Goal: Navigation & Orientation: Understand site structure

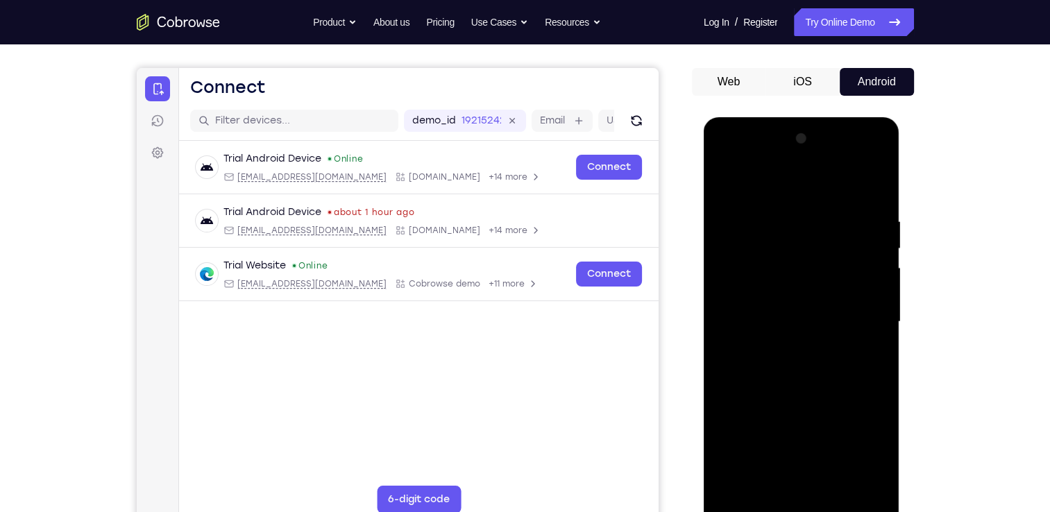
click at [800, 507] on div at bounding box center [801, 322] width 175 height 389
click at [856, 454] on div at bounding box center [801, 322] width 175 height 389
click at [753, 191] on div at bounding box center [801, 322] width 175 height 389
click at [864, 319] on div at bounding box center [801, 322] width 175 height 389
click at [788, 347] on div at bounding box center [801, 322] width 175 height 389
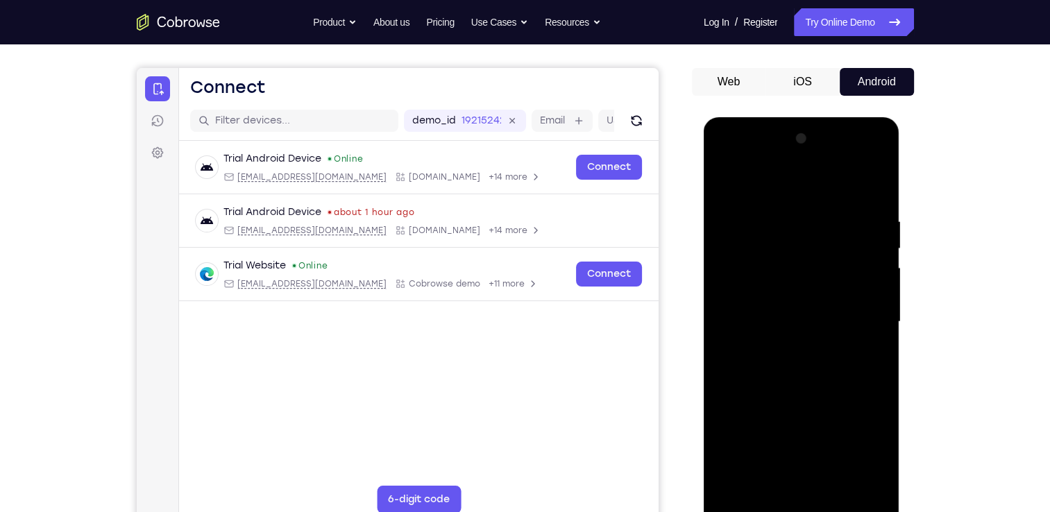
click at [779, 316] on div at bounding box center [801, 322] width 175 height 389
click at [764, 298] on div at bounding box center [801, 322] width 175 height 389
click at [778, 318] on div at bounding box center [801, 322] width 175 height 389
click at [801, 371] on div at bounding box center [801, 322] width 175 height 389
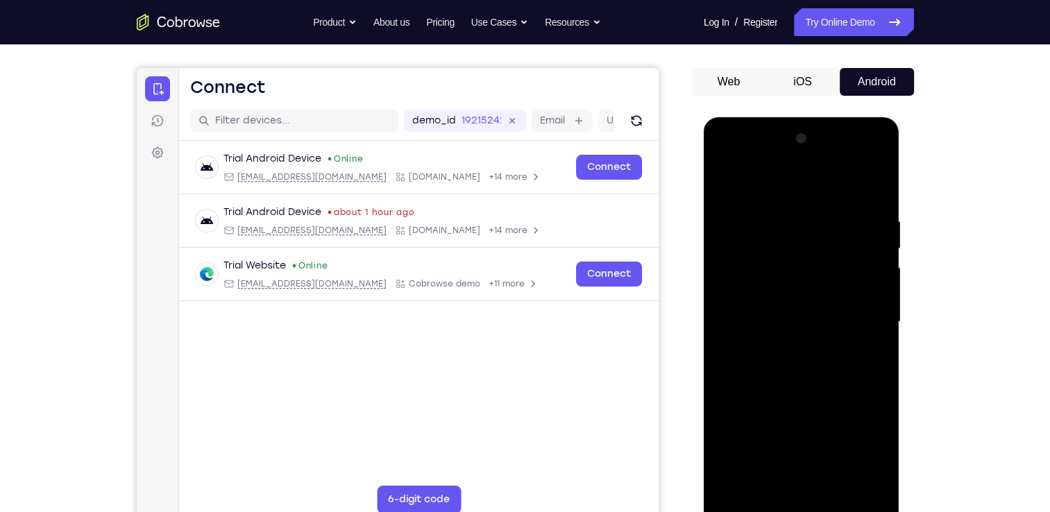
drag, startPoint x: 754, startPoint y: 176, endPoint x: 950, endPoint y: 176, distance: 195.7
click at [901, 176] on html "Online web based iOS Simulators and Android Emulators. Run iPhone, iPad, Mobile…" at bounding box center [803, 325] width 198 height 416
click at [829, 363] on div at bounding box center [801, 322] width 175 height 389
click at [806, 380] on div at bounding box center [801, 322] width 175 height 389
drag, startPoint x: 844, startPoint y: 219, endPoint x: 728, endPoint y: 222, distance: 116.6
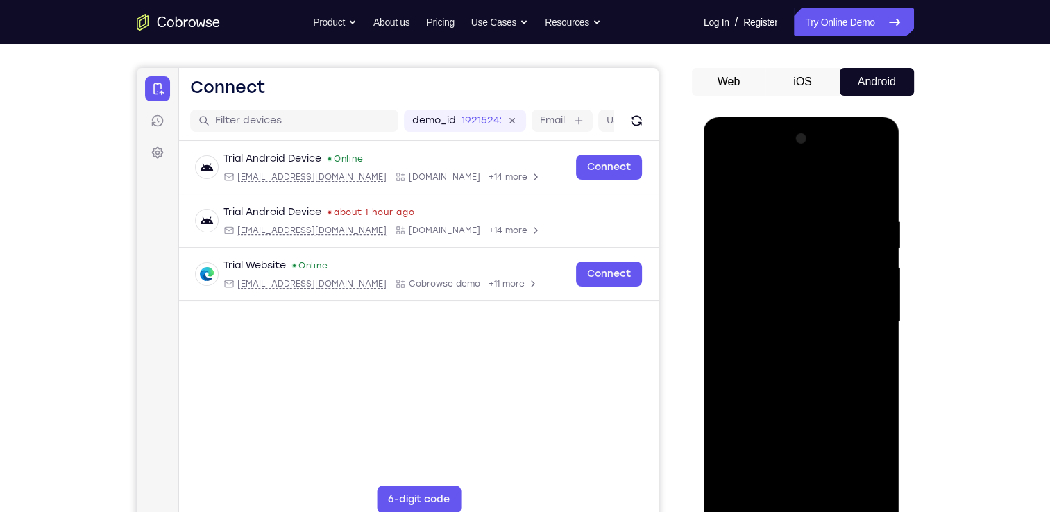
click at [728, 222] on div at bounding box center [801, 322] width 175 height 389
drag, startPoint x: 858, startPoint y: 225, endPoint x: 742, endPoint y: 223, distance: 116.6
click at [742, 223] on div at bounding box center [801, 322] width 175 height 389
drag, startPoint x: 865, startPoint y: 212, endPoint x: 761, endPoint y: 221, distance: 103.8
click at [761, 221] on div at bounding box center [801, 322] width 175 height 389
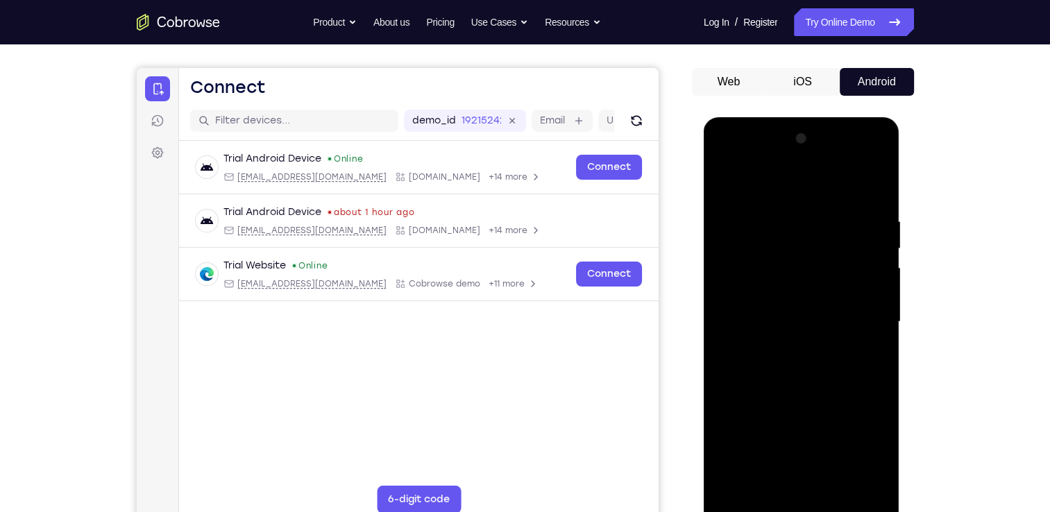
drag, startPoint x: 859, startPoint y: 219, endPoint x: 729, endPoint y: 221, distance: 130.4
click at [729, 221] on div at bounding box center [801, 322] width 175 height 389
drag, startPoint x: 764, startPoint y: 224, endPoint x: 876, endPoint y: 221, distance: 111.8
click at [876, 221] on div at bounding box center [801, 322] width 175 height 389
click at [767, 210] on div at bounding box center [801, 322] width 175 height 389
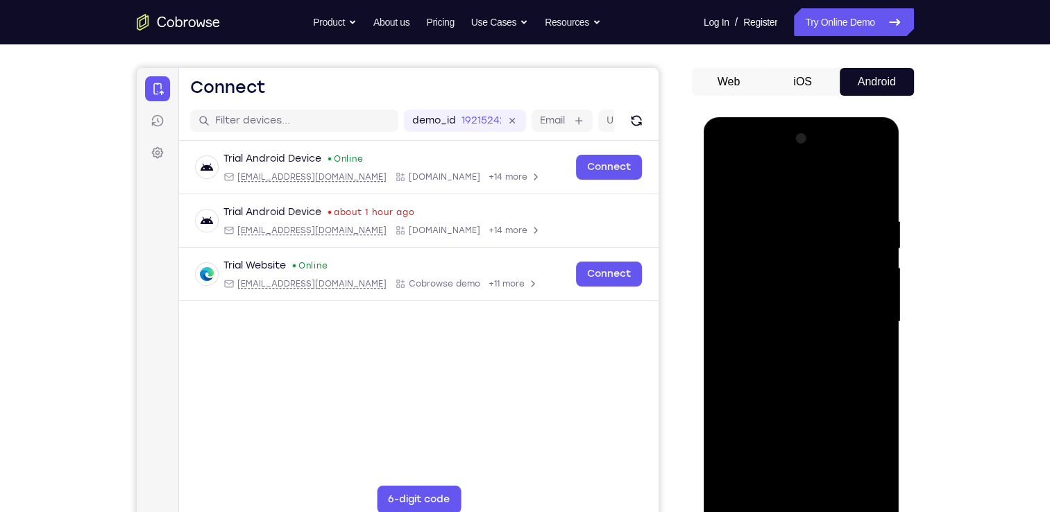
click at [864, 309] on div at bounding box center [801, 322] width 175 height 389
click at [870, 187] on div at bounding box center [801, 322] width 175 height 389
click at [839, 484] on div at bounding box center [801, 322] width 175 height 389
click at [801, 392] on div at bounding box center [801, 322] width 175 height 389
click at [726, 179] on div at bounding box center [801, 322] width 175 height 389
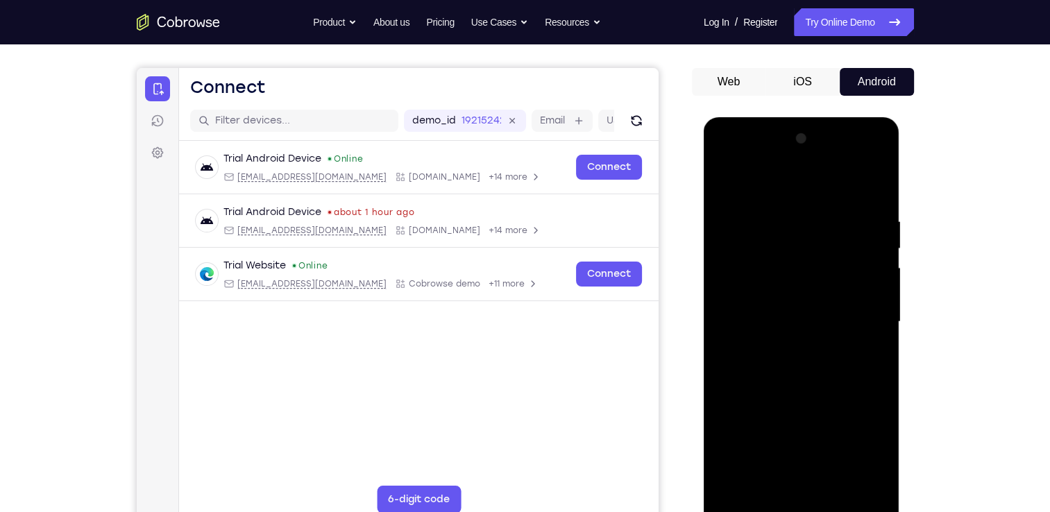
click at [732, 488] on div at bounding box center [801, 322] width 175 height 389
drag, startPoint x: 803, startPoint y: 405, endPoint x: 810, endPoint y: 357, distance: 47.7
click at [810, 357] on div at bounding box center [801, 322] width 175 height 389
drag, startPoint x: 792, startPoint y: 437, endPoint x: 819, endPoint y: 232, distance: 206.5
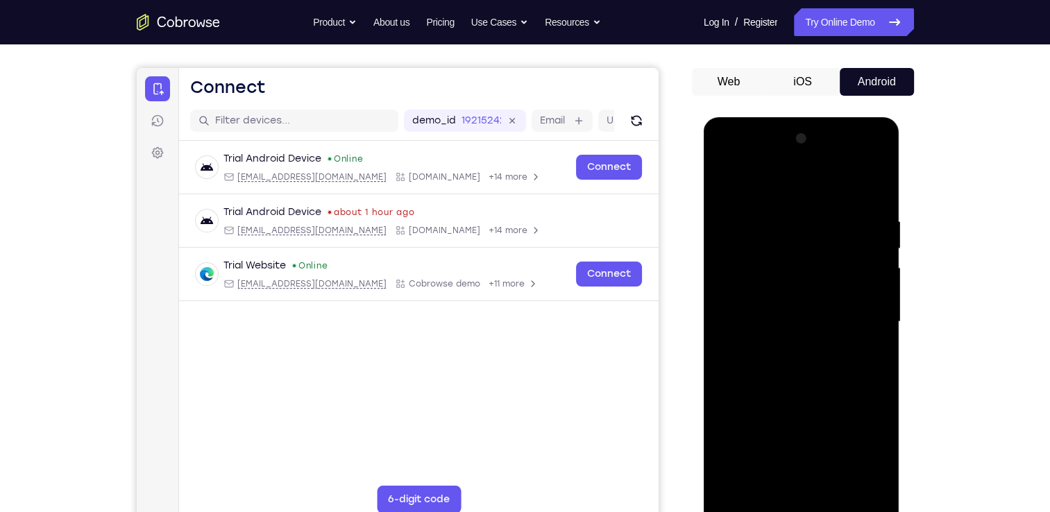
click at [819, 232] on div at bounding box center [801, 322] width 175 height 389
drag, startPoint x: 801, startPoint y: 405, endPoint x: 825, endPoint y: 216, distance: 190.9
click at [825, 216] on div at bounding box center [801, 322] width 175 height 389
drag, startPoint x: 790, startPoint y: 429, endPoint x: 826, endPoint y: 237, distance: 195.5
click at [826, 237] on div at bounding box center [801, 322] width 175 height 389
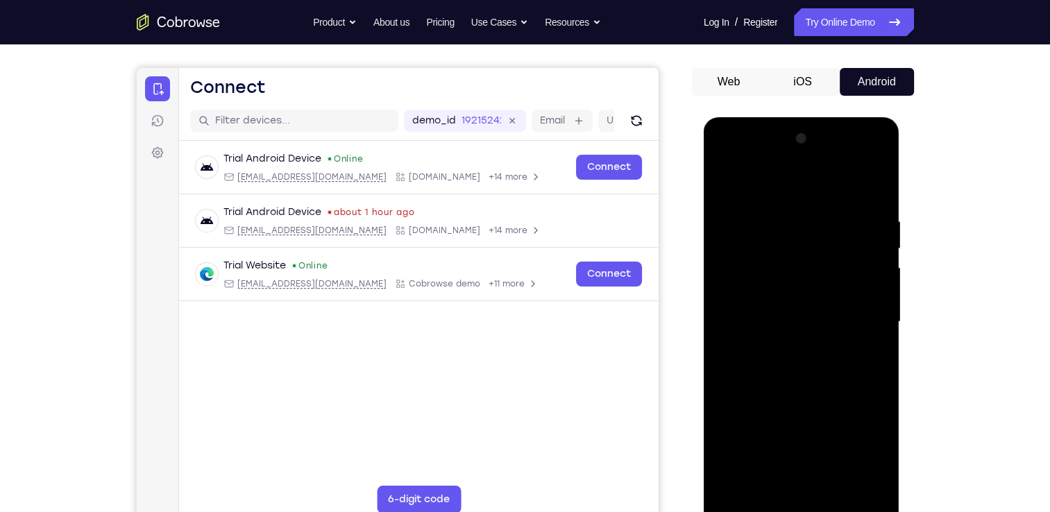
drag, startPoint x: 784, startPoint y: 418, endPoint x: 825, endPoint y: 225, distance: 196.5
click at [825, 225] on div at bounding box center [801, 322] width 175 height 389
drag, startPoint x: 799, startPoint y: 393, endPoint x: 825, endPoint y: 253, distance: 143.2
click at [825, 253] on div at bounding box center [801, 322] width 175 height 389
drag, startPoint x: 847, startPoint y: 254, endPoint x: 841, endPoint y: 317, distance: 63.4
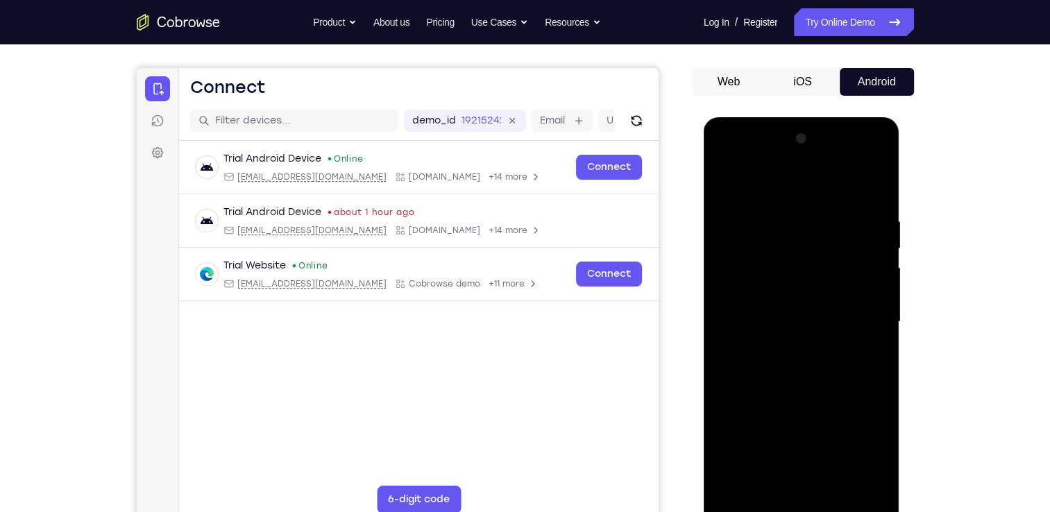
click at [841, 317] on div at bounding box center [801, 322] width 175 height 389
click at [880, 311] on div at bounding box center [801, 322] width 175 height 389
click at [880, 308] on div at bounding box center [801, 322] width 175 height 389
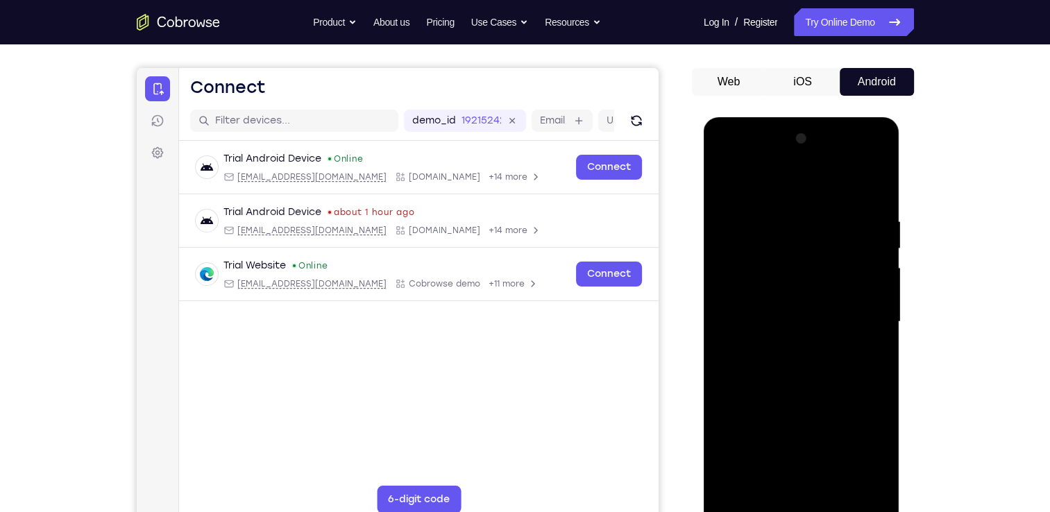
click at [880, 308] on div at bounding box center [801, 322] width 175 height 389
click at [725, 307] on div at bounding box center [801, 322] width 175 height 389
click at [880, 309] on div at bounding box center [801, 322] width 175 height 389
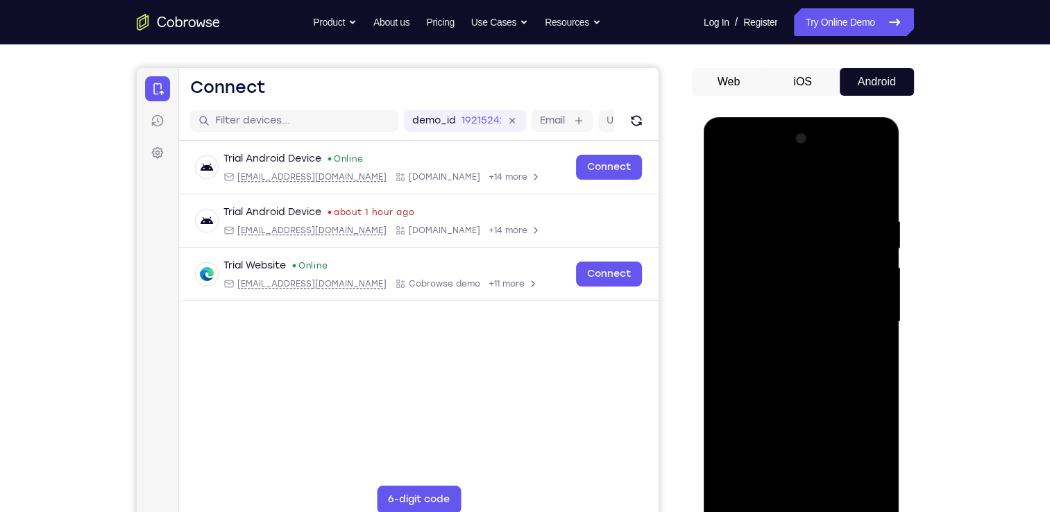
click at [880, 309] on div at bounding box center [801, 322] width 175 height 389
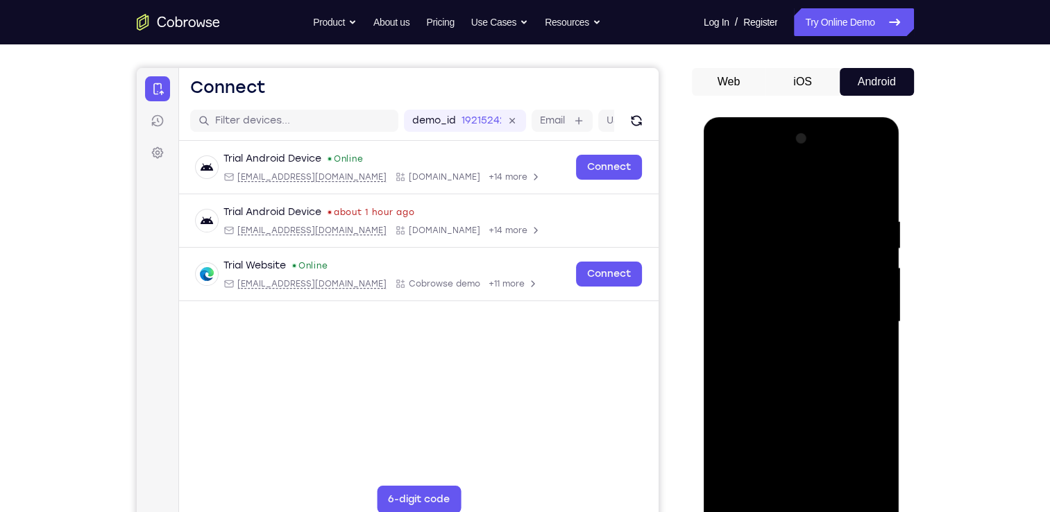
drag, startPoint x: 848, startPoint y: 347, endPoint x: 839, endPoint y: 200, distance: 147.4
click at [839, 200] on div at bounding box center [801, 322] width 175 height 389
drag, startPoint x: 813, startPoint y: 398, endPoint x: 831, endPoint y: 291, distance: 108.4
click at [831, 291] on div at bounding box center [801, 322] width 175 height 389
click at [876, 313] on div at bounding box center [801, 322] width 175 height 389
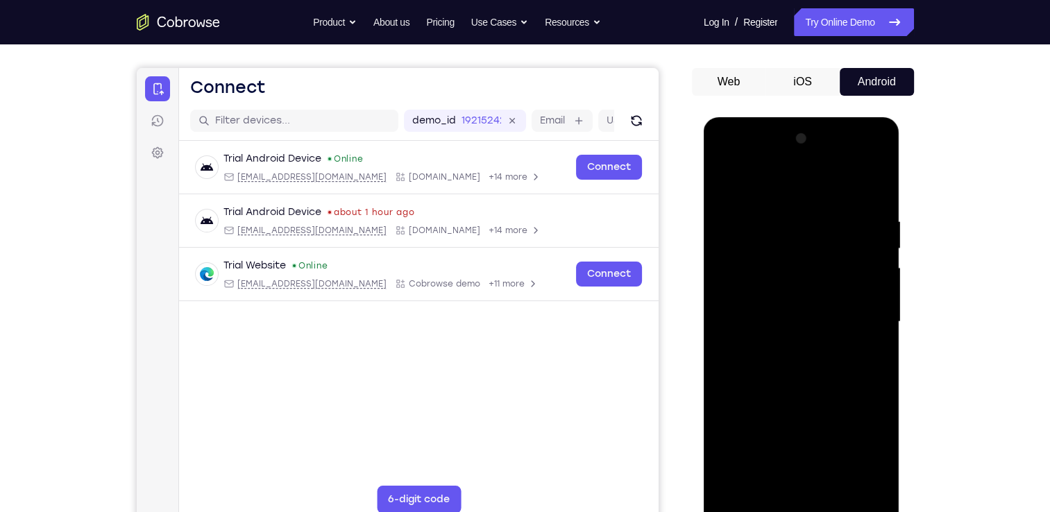
click at [876, 312] on div at bounding box center [801, 322] width 175 height 389
click at [722, 307] on div at bounding box center [801, 322] width 175 height 389
drag, startPoint x: 780, startPoint y: 422, endPoint x: 793, endPoint y: 213, distance: 209.3
click at [793, 213] on div at bounding box center [801, 322] width 175 height 389
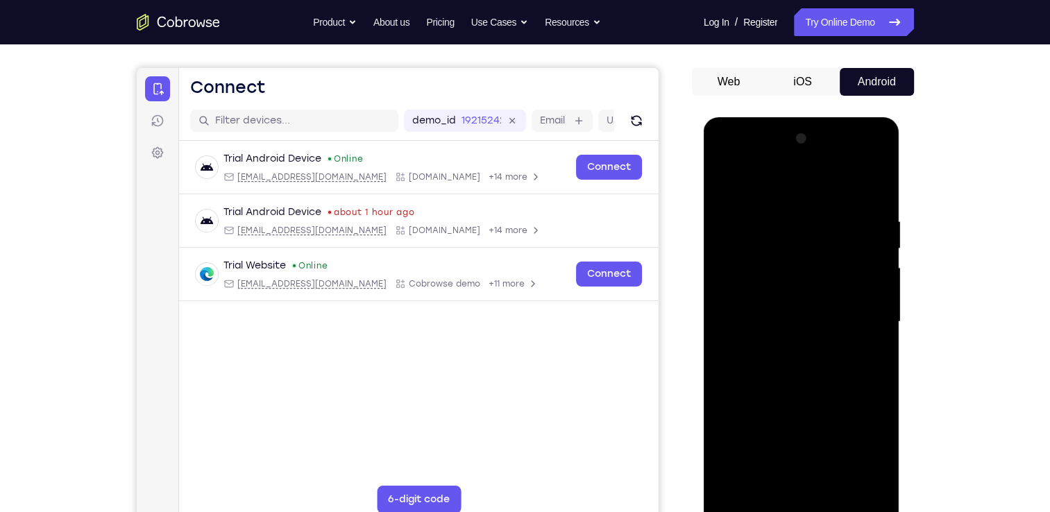
drag, startPoint x: 772, startPoint y: 421, endPoint x: 803, endPoint y: 219, distance: 205.0
click at [803, 219] on div at bounding box center [801, 322] width 175 height 389
drag, startPoint x: 792, startPoint y: 385, endPoint x: 817, endPoint y: 283, distance: 105.0
click at [817, 283] on div at bounding box center [801, 322] width 175 height 389
drag, startPoint x: 836, startPoint y: 423, endPoint x: 842, endPoint y: 238, distance: 184.6
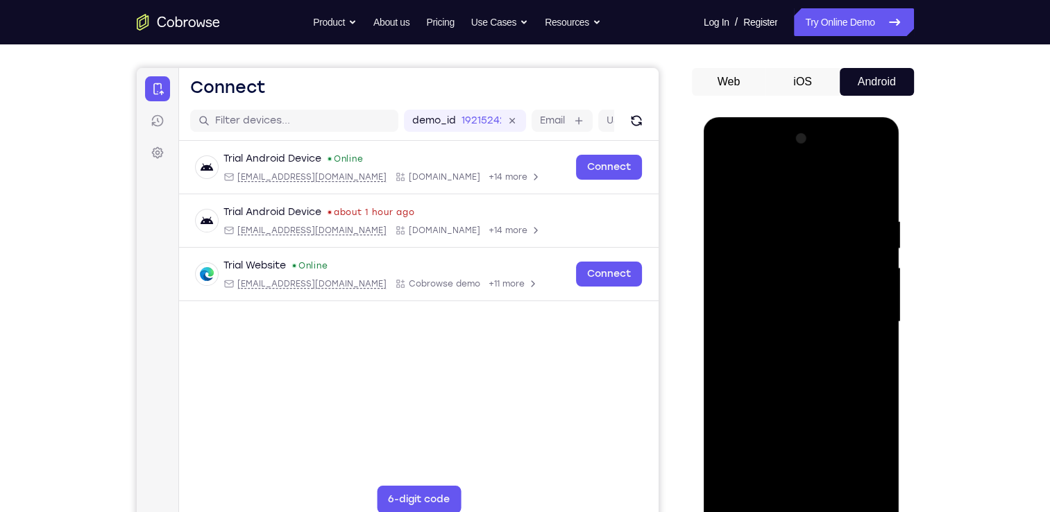
click at [842, 238] on div at bounding box center [801, 322] width 175 height 389
drag, startPoint x: 814, startPoint y: 395, endPoint x: 836, endPoint y: 232, distance: 164.6
click at [836, 232] on div at bounding box center [801, 322] width 175 height 389
drag, startPoint x: 775, startPoint y: 397, endPoint x: 785, endPoint y: 248, distance: 149.5
click at [785, 248] on div at bounding box center [801, 322] width 175 height 389
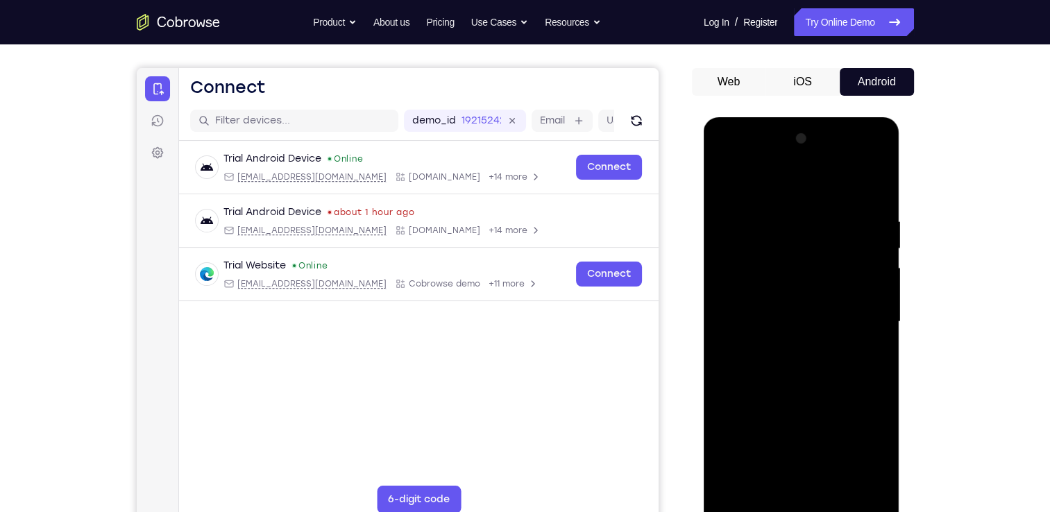
drag, startPoint x: 772, startPoint y: 404, endPoint x: 794, endPoint y: 256, distance: 149.4
click at [794, 256] on div at bounding box center [801, 322] width 175 height 389
drag, startPoint x: 794, startPoint y: 420, endPoint x: 803, endPoint y: 366, distance: 54.2
click at [803, 366] on div at bounding box center [801, 322] width 175 height 389
drag, startPoint x: 832, startPoint y: 250, endPoint x: 835, endPoint y: 291, distance: 41.8
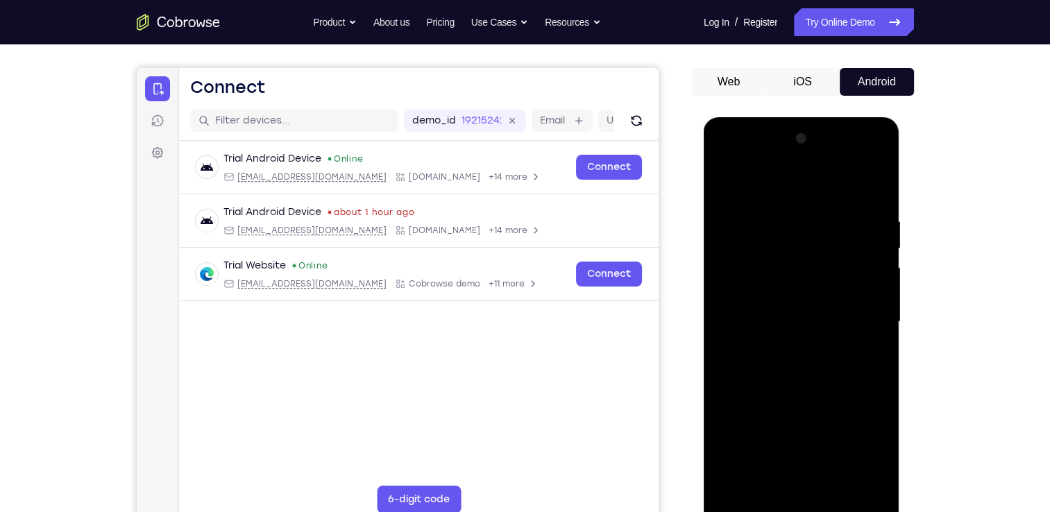
click at [835, 291] on div at bounding box center [801, 322] width 175 height 389
click at [879, 284] on div at bounding box center [801, 322] width 175 height 389
drag, startPoint x: 828, startPoint y: 406, endPoint x: 855, endPoint y: 230, distance: 178.3
click at [855, 230] on div at bounding box center [801, 322] width 175 height 389
drag, startPoint x: 830, startPoint y: 377, endPoint x: 855, endPoint y: 235, distance: 143.9
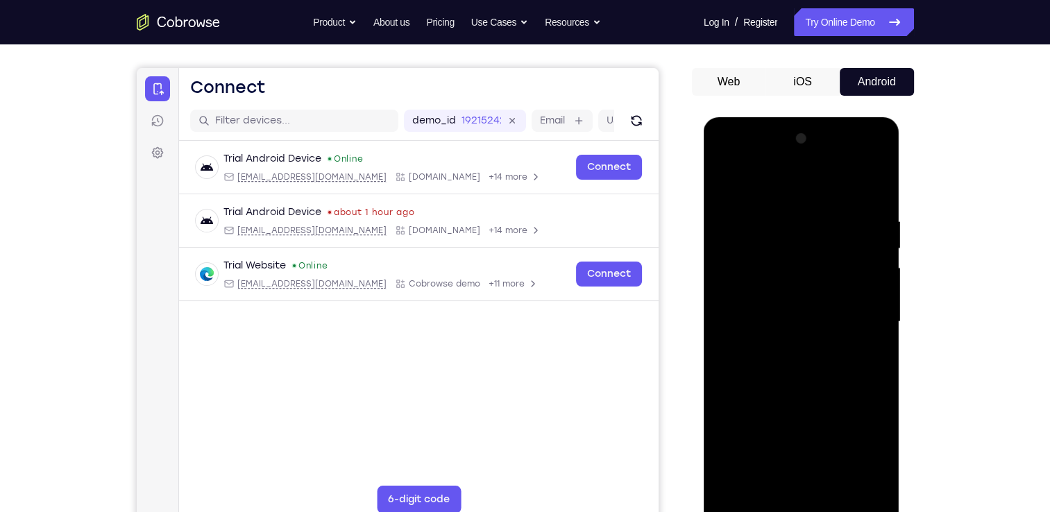
click at [855, 235] on div at bounding box center [801, 322] width 175 height 389
drag, startPoint x: 844, startPoint y: 402, endPoint x: 860, endPoint y: 249, distance: 154.2
click at [860, 249] on div at bounding box center [801, 322] width 175 height 389
drag, startPoint x: 832, startPoint y: 400, endPoint x: 865, endPoint y: 227, distance: 175.8
click at [865, 227] on div at bounding box center [801, 322] width 175 height 389
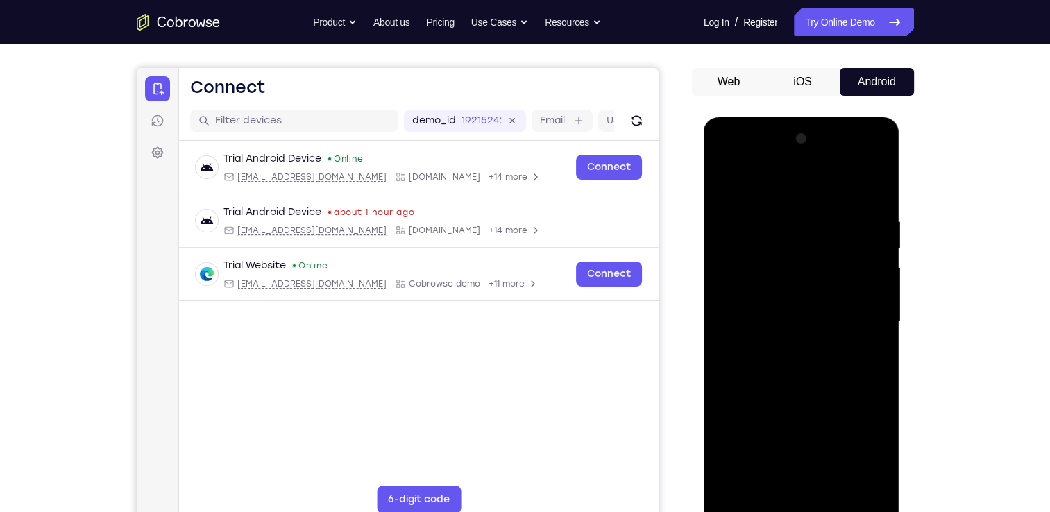
drag, startPoint x: 816, startPoint y: 375, endPoint x: 833, endPoint y: 244, distance: 132.2
click at [833, 244] on div at bounding box center [801, 322] width 175 height 389
drag, startPoint x: 815, startPoint y: 402, endPoint x: 856, endPoint y: 242, distance: 165.6
click at [856, 242] on div at bounding box center [801, 322] width 175 height 389
drag, startPoint x: 817, startPoint y: 230, endPoint x: 820, endPoint y: 279, distance: 49.4
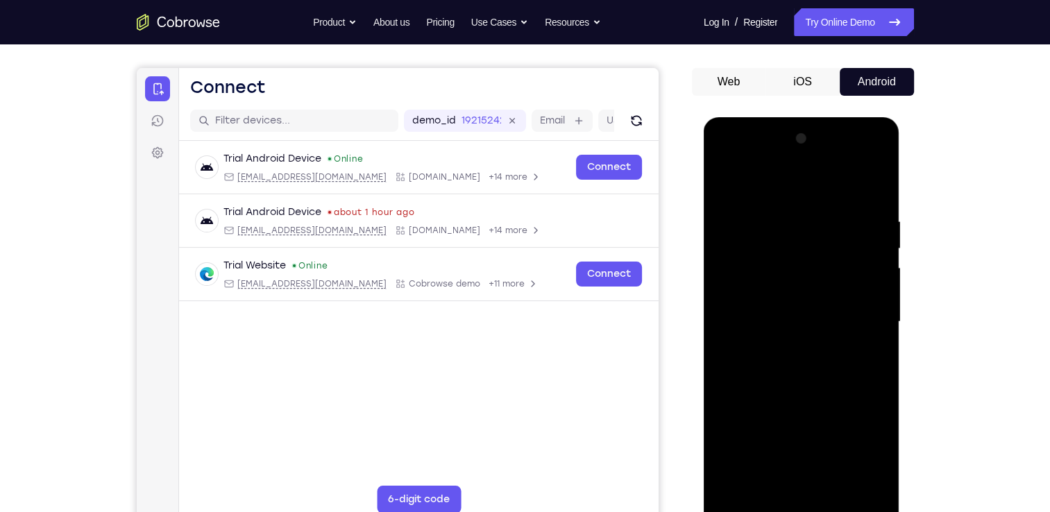
click at [820, 279] on div at bounding box center [801, 322] width 175 height 389
drag, startPoint x: 818, startPoint y: 245, endPoint x: 823, endPoint y: 301, distance: 56.4
click at [823, 301] on div at bounding box center [801, 322] width 175 height 389
drag, startPoint x: 846, startPoint y: 266, endPoint x: 842, endPoint y: 312, distance: 46.7
click at [842, 312] on div at bounding box center [801, 322] width 175 height 389
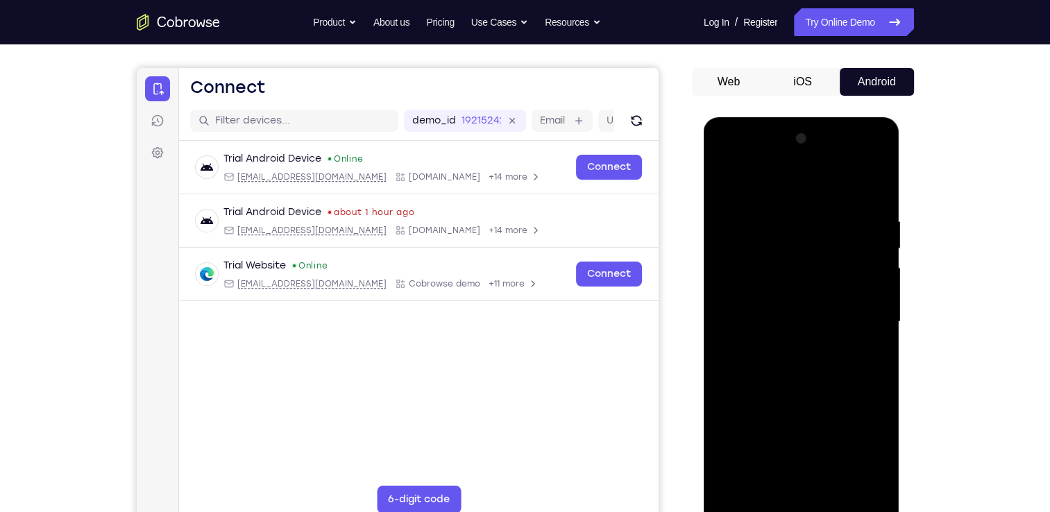
click at [880, 293] on div at bounding box center [801, 322] width 175 height 389
click at [880, 291] on div at bounding box center [801, 322] width 175 height 389
drag, startPoint x: 796, startPoint y: 446, endPoint x: 874, endPoint y: 259, distance: 203.1
click at [874, 259] on div at bounding box center [801, 322] width 175 height 389
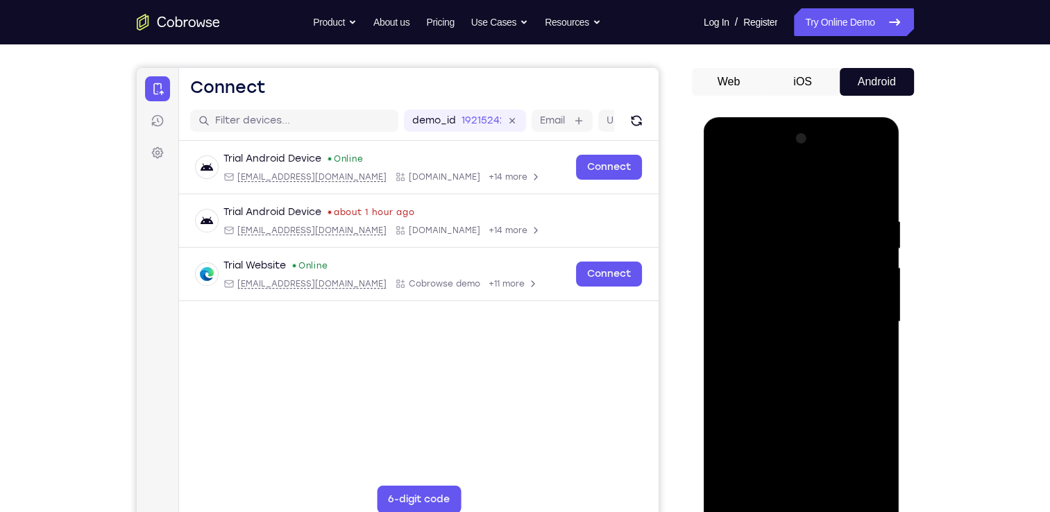
drag, startPoint x: 828, startPoint y: 364, endPoint x: 879, endPoint y: 199, distance: 172.9
click at [879, 199] on div at bounding box center [801, 322] width 175 height 389
drag, startPoint x: 819, startPoint y: 412, endPoint x: 866, endPoint y: 180, distance: 237.0
click at [866, 180] on div at bounding box center [801, 322] width 175 height 389
click at [736, 482] on div at bounding box center [801, 322] width 175 height 389
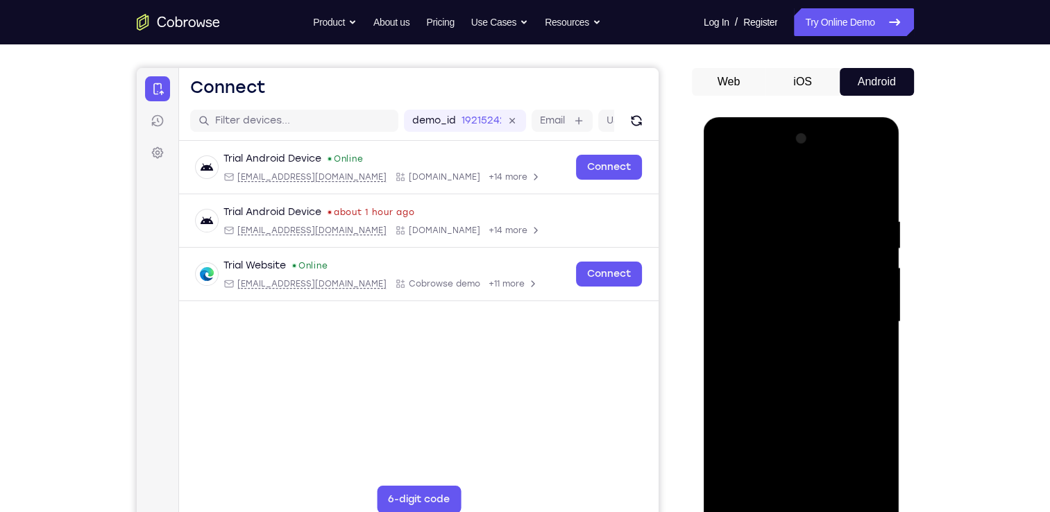
click at [736, 482] on div at bounding box center [801, 322] width 175 height 389
drag, startPoint x: 819, startPoint y: 248, endPoint x: 783, endPoint y: 434, distance: 189.4
click at [783, 434] on div at bounding box center [801, 322] width 175 height 389
click at [780, 202] on div at bounding box center [801, 322] width 175 height 389
click at [874, 242] on div at bounding box center [801, 322] width 175 height 389
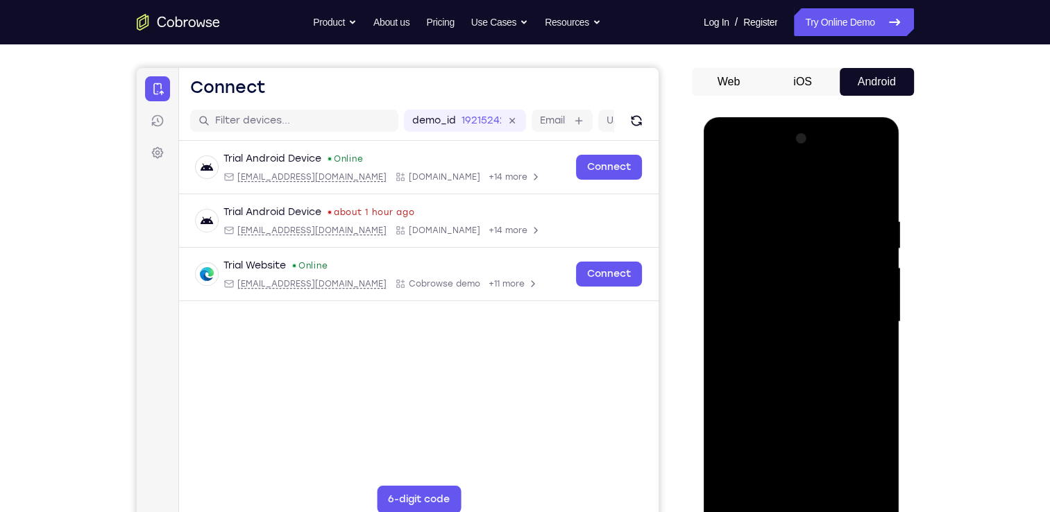
click at [872, 189] on div at bounding box center [801, 322] width 175 height 389
click at [876, 187] on div at bounding box center [801, 322] width 175 height 389
click at [816, 210] on div at bounding box center [801, 322] width 175 height 389
click at [729, 302] on div at bounding box center [801, 322] width 175 height 389
click at [728, 182] on div at bounding box center [801, 322] width 175 height 389
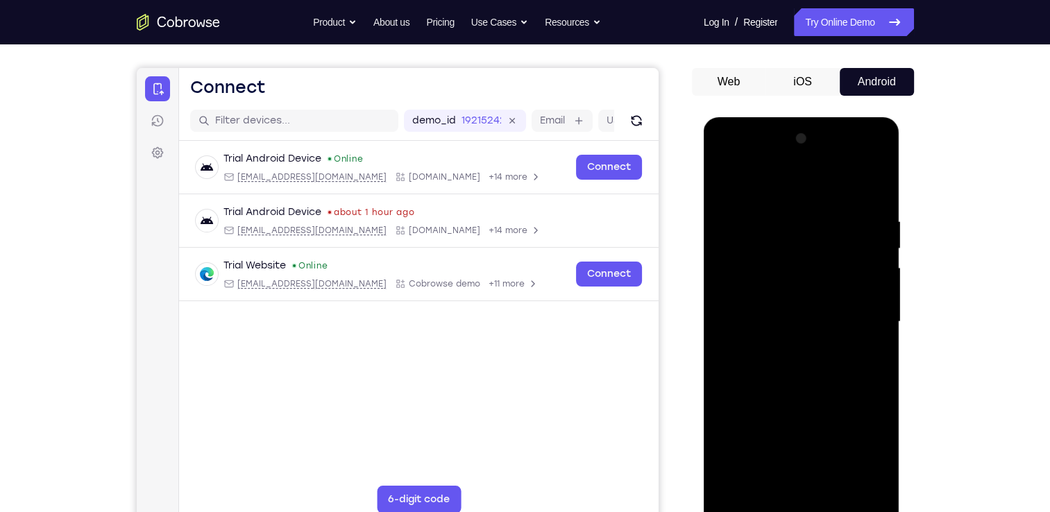
drag, startPoint x: 777, startPoint y: 391, endPoint x: 795, endPoint y: 233, distance: 158.5
click at [795, 233] on div at bounding box center [801, 322] width 175 height 389
drag, startPoint x: 772, startPoint y: 389, endPoint x: 772, endPoint y: 524, distance: 135.3
click at [772, 511] on div at bounding box center [802, 324] width 196 height 414
click at [731, 177] on div at bounding box center [801, 322] width 175 height 389
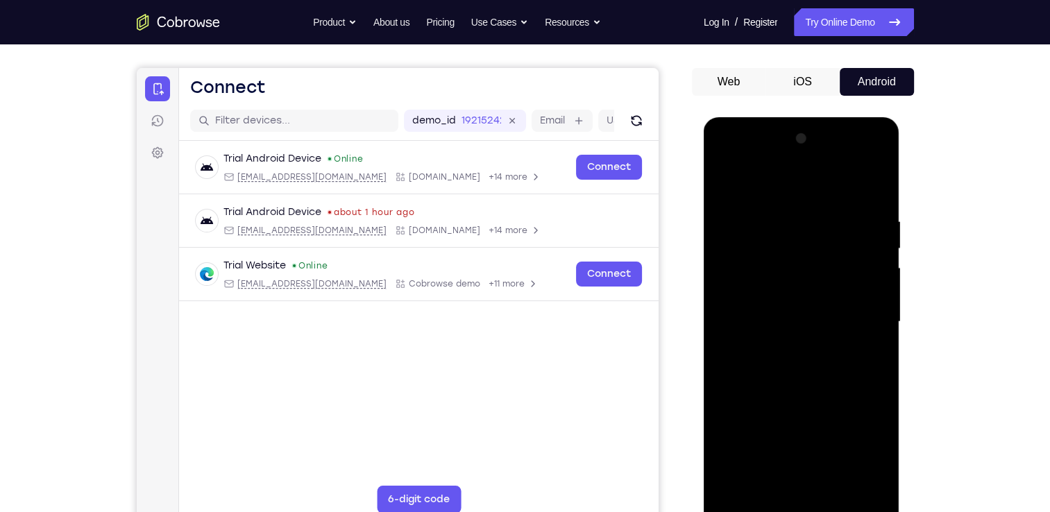
click at [734, 182] on div at bounding box center [801, 322] width 175 height 389
click at [874, 182] on div at bounding box center [801, 322] width 175 height 389
click at [767, 327] on div at bounding box center [801, 322] width 175 height 389
click at [729, 182] on div at bounding box center [801, 322] width 175 height 389
click at [772, 432] on div at bounding box center [801, 322] width 175 height 389
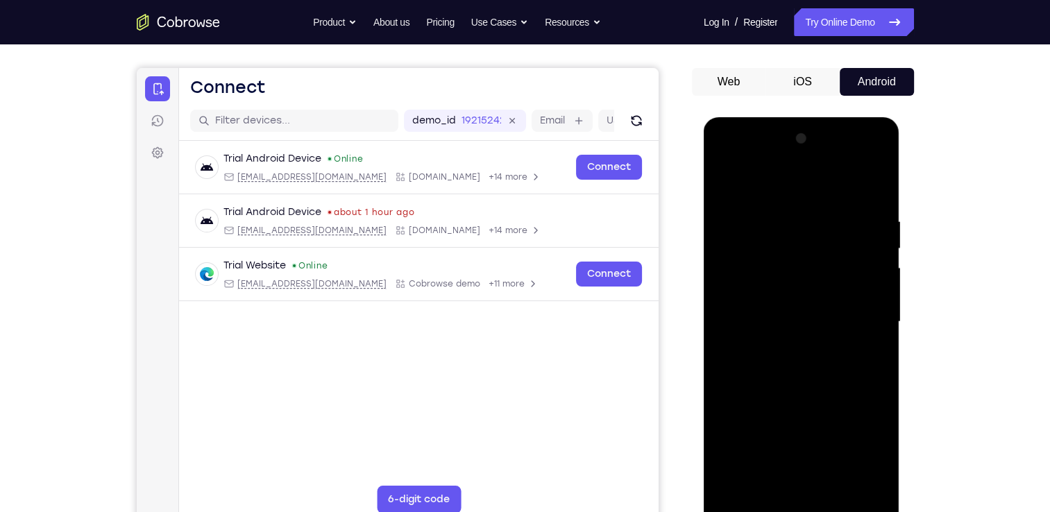
click at [724, 177] on div at bounding box center [801, 322] width 175 height 389
click at [735, 477] on div at bounding box center [801, 322] width 175 height 389
click at [866, 486] on div at bounding box center [801, 322] width 175 height 389
click at [850, 231] on div at bounding box center [801, 322] width 175 height 389
click at [756, 304] on div at bounding box center [801, 322] width 175 height 389
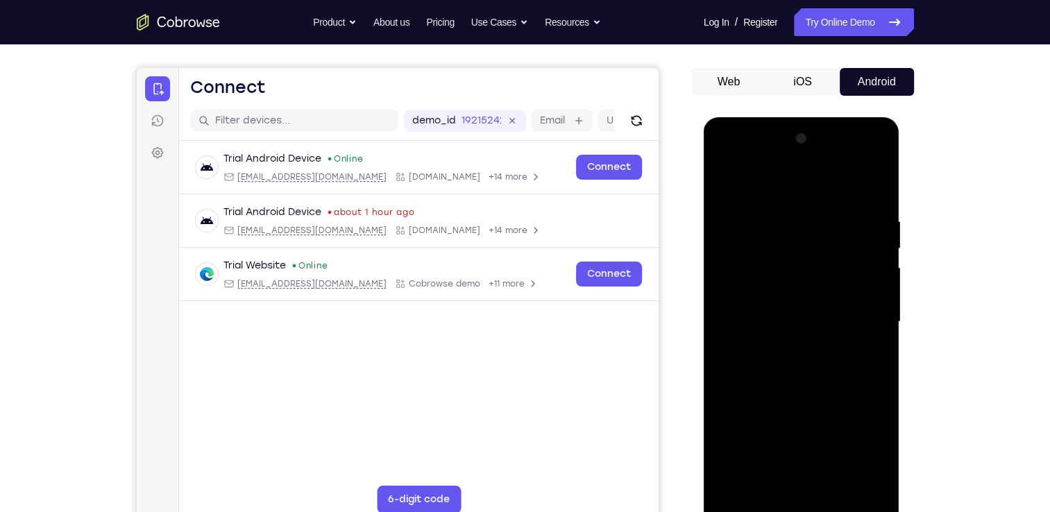
click at [879, 148] on div at bounding box center [801, 322] width 175 height 389
click at [804, 393] on div at bounding box center [801, 322] width 175 height 389
click at [876, 148] on div at bounding box center [801, 322] width 175 height 389
drag, startPoint x: 815, startPoint y: 414, endPoint x: 849, endPoint y: 248, distance: 169.3
click at [849, 248] on div at bounding box center [801, 322] width 175 height 389
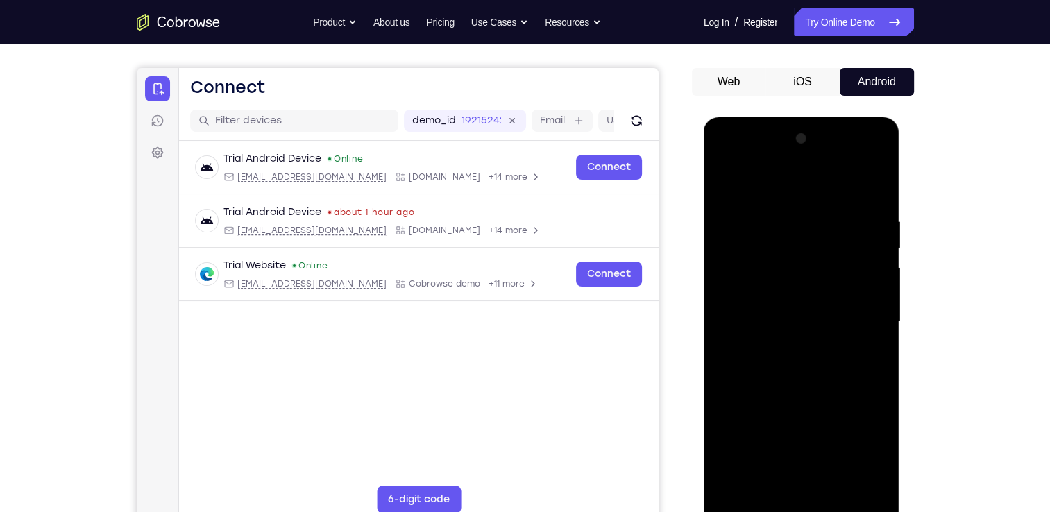
drag, startPoint x: 819, startPoint y: 417, endPoint x: 847, endPoint y: 287, distance: 132.7
click at [847, 287] on div at bounding box center [801, 322] width 175 height 389
click at [762, 291] on div at bounding box center [801, 322] width 175 height 389
click at [880, 146] on div at bounding box center [801, 322] width 175 height 389
drag, startPoint x: 798, startPoint y: 402, endPoint x: 851, endPoint y: 255, distance: 156.9
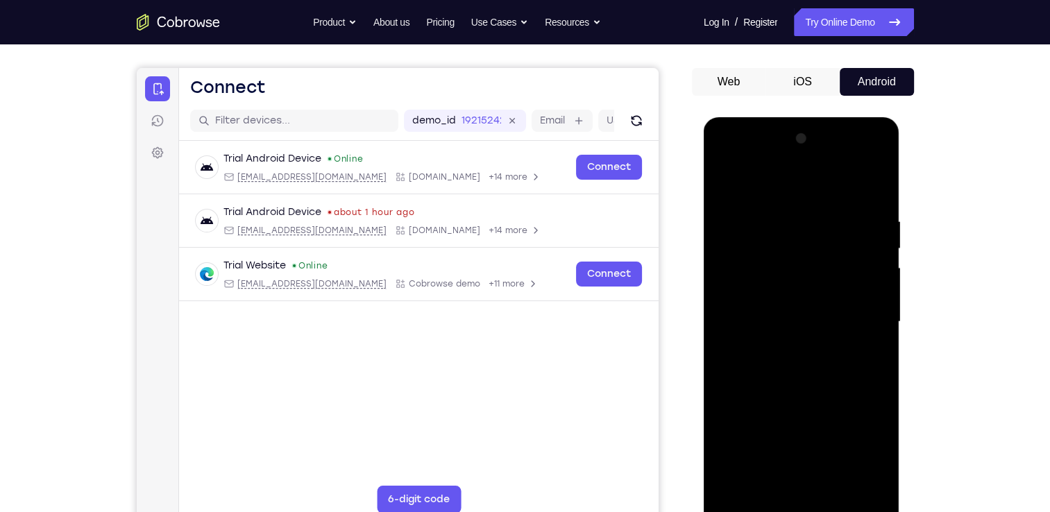
click at [851, 255] on div at bounding box center [801, 322] width 175 height 389
click at [813, 433] on div at bounding box center [801, 322] width 175 height 389
click at [883, 146] on div at bounding box center [801, 322] width 175 height 389
drag, startPoint x: 803, startPoint y: 453, endPoint x: 867, endPoint y: 194, distance: 267.2
click at [867, 194] on div at bounding box center [801, 322] width 175 height 389
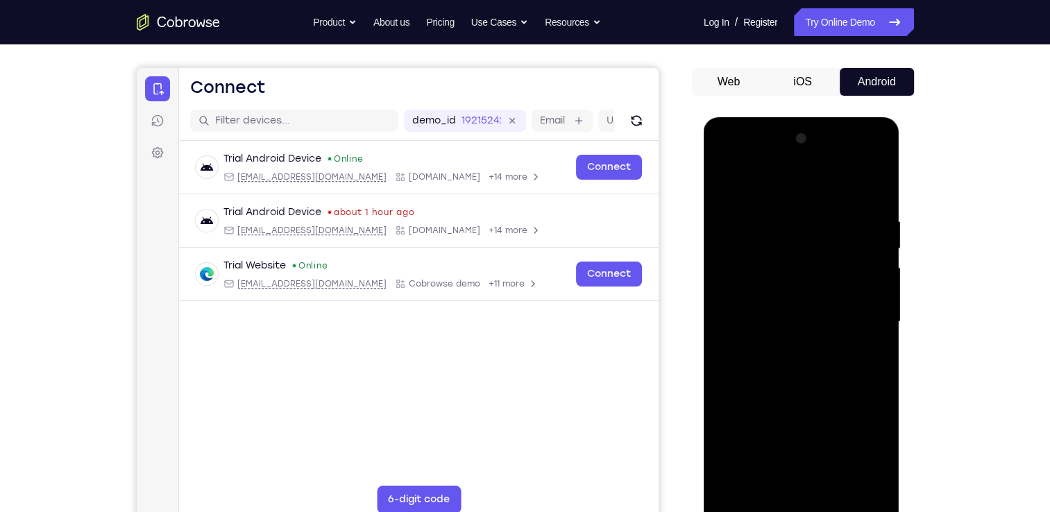
click at [736, 477] on div at bounding box center [801, 322] width 175 height 389
click at [738, 480] on div at bounding box center [801, 322] width 175 height 389
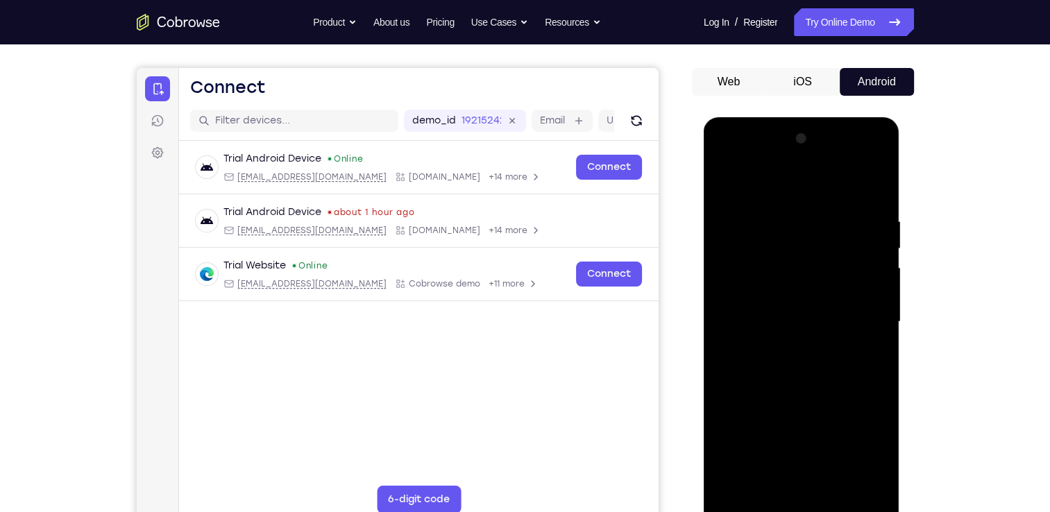
drag, startPoint x: 806, startPoint y: 242, endPoint x: 790, endPoint y: 501, distance: 259.3
click at [790, 501] on div at bounding box center [801, 322] width 175 height 389
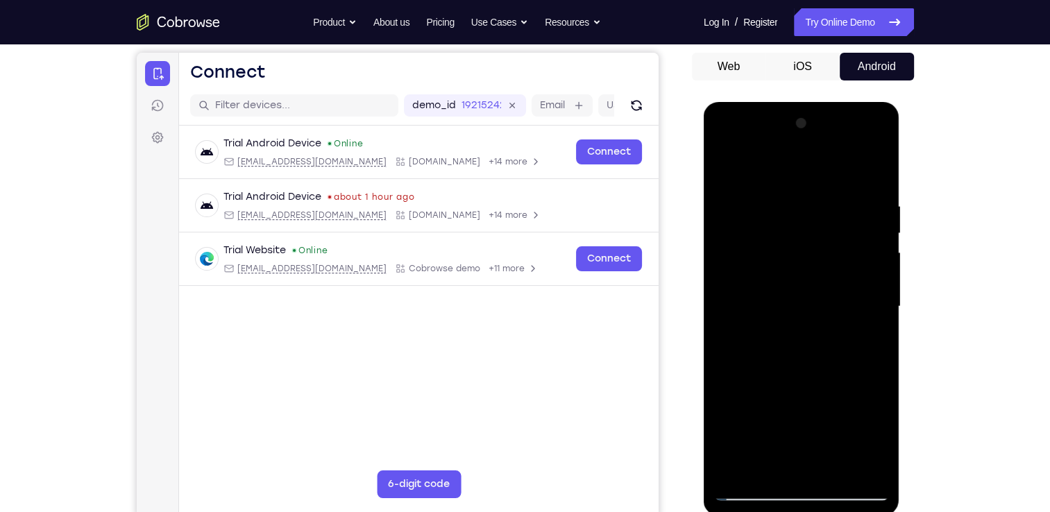
scroll to position [136, 0]
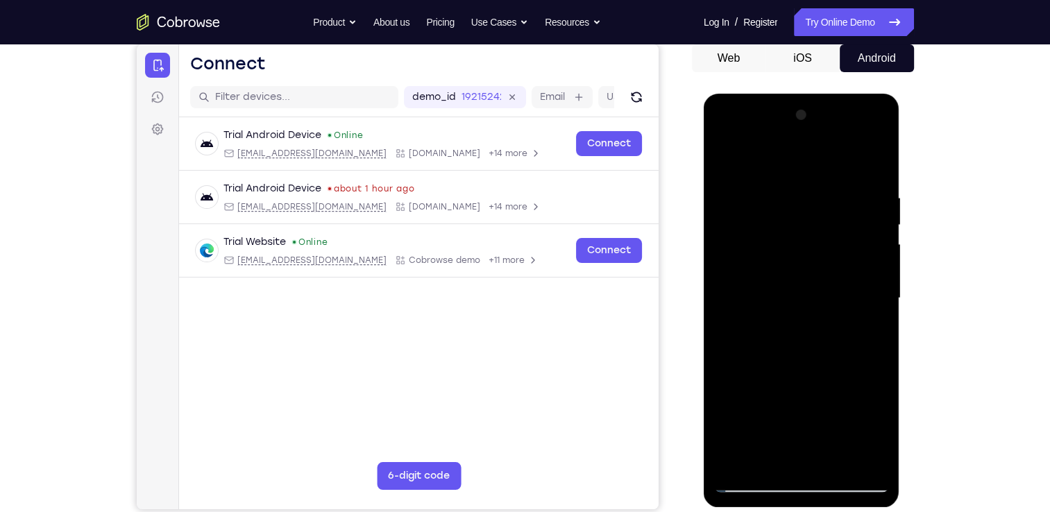
click at [739, 467] on div at bounding box center [801, 298] width 175 height 389
click at [828, 462] on div at bounding box center [801, 298] width 175 height 389
click at [728, 155] on div at bounding box center [801, 298] width 175 height 389
click at [879, 366] on div at bounding box center [801, 298] width 175 height 389
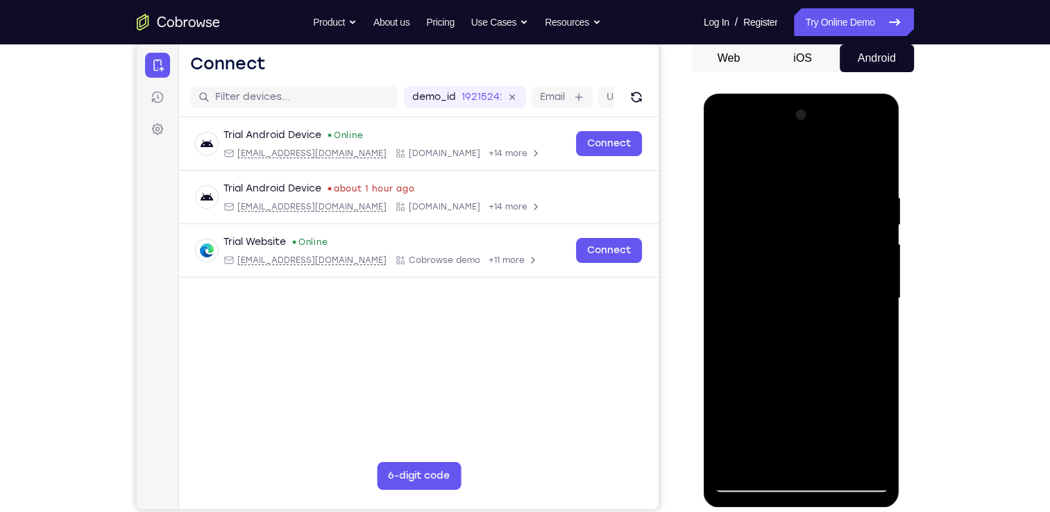
click at [879, 366] on div at bounding box center [801, 298] width 175 height 389
click at [739, 462] on div at bounding box center [801, 298] width 175 height 389
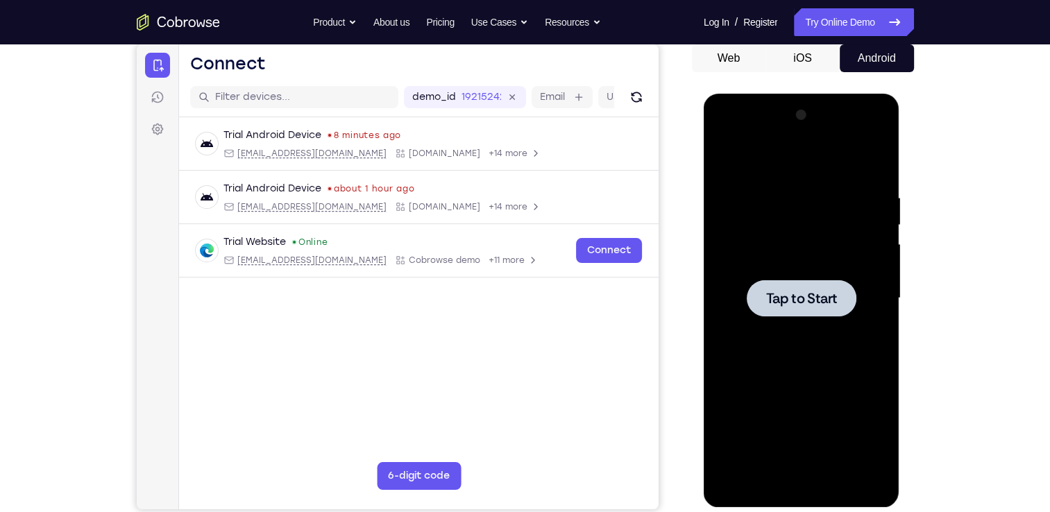
click at [781, 239] on div at bounding box center [801, 298] width 175 height 389
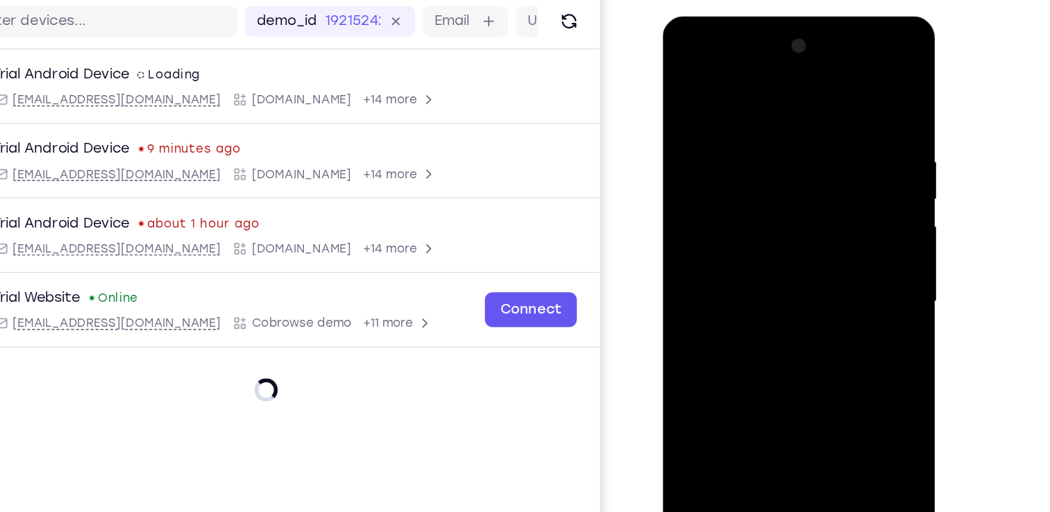
scroll to position [73, 0]
